Goal: Transaction & Acquisition: Book appointment/travel/reservation

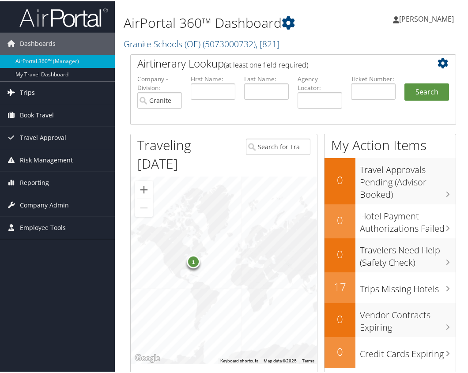
click at [36, 91] on link "Trips" at bounding box center [57, 91] width 115 height 22
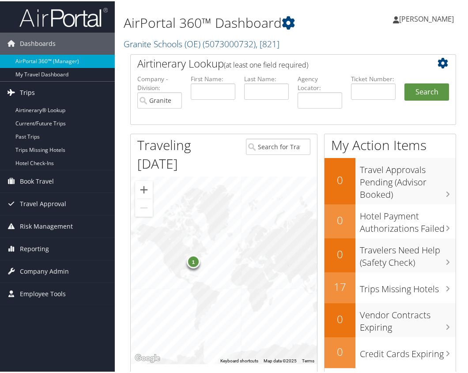
click at [36, 91] on link "Trips" at bounding box center [57, 91] width 115 height 22
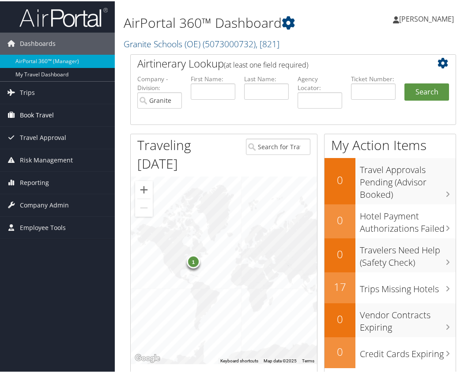
click at [45, 116] on span "Book Travel" at bounding box center [37, 114] width 34 height 22
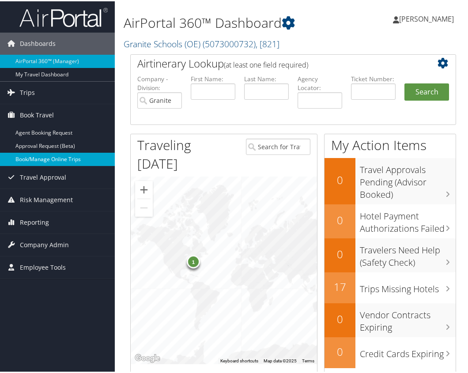
click at [46, 155] on link "Book/Manage Online Trips" at bounding box center [57, 158] width 115 height 13
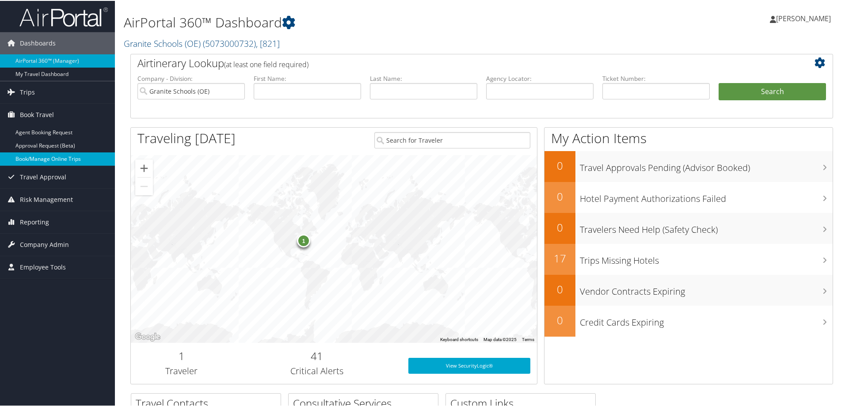
click at [48, 162] on link "Book/Manage Online Trips" at bounding box center [57, 158] width 115 height 13
